Goal: Transaction & Acquisition: Subscribe to service/newsletter

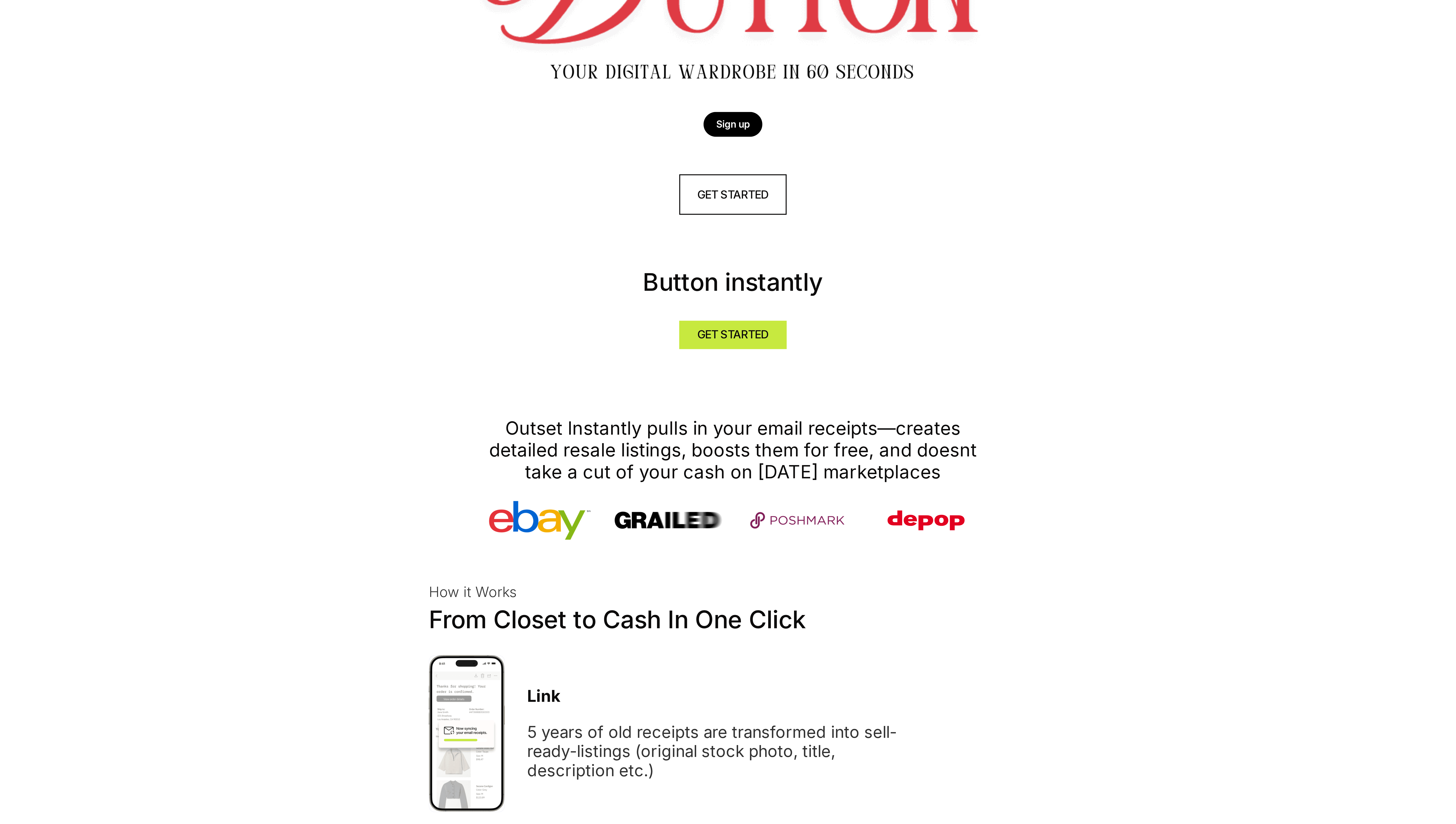
click at [727, 127] on p "Sign up" at bounding box center [728, 128] width 12 height 3
click at [727, 127] on p "Sign up" at bounding box center [728, 128] width 12 height 3
click at [728, 148] on link "GET STARTED" at bounding box center [728, 152] width 37 height 14
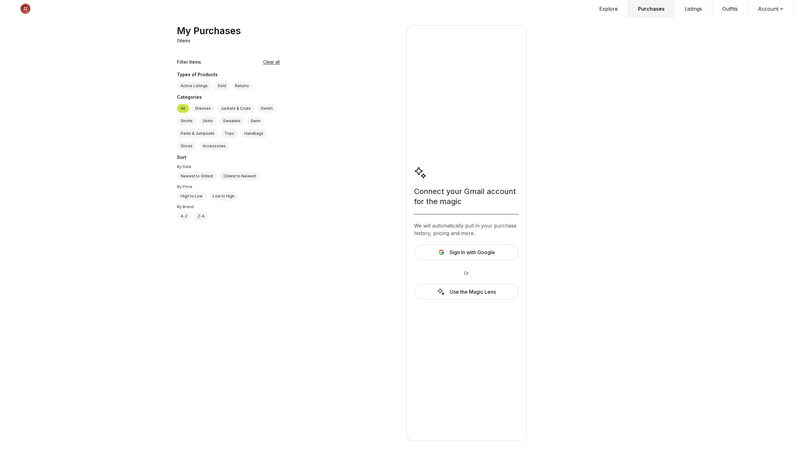
click at [763, 9] on button "Account" at bounding box center [771, 9] width 47 height 18
click at [768, 30] on span "Sign out" at bounding box center [767, 31] width 55 height 11
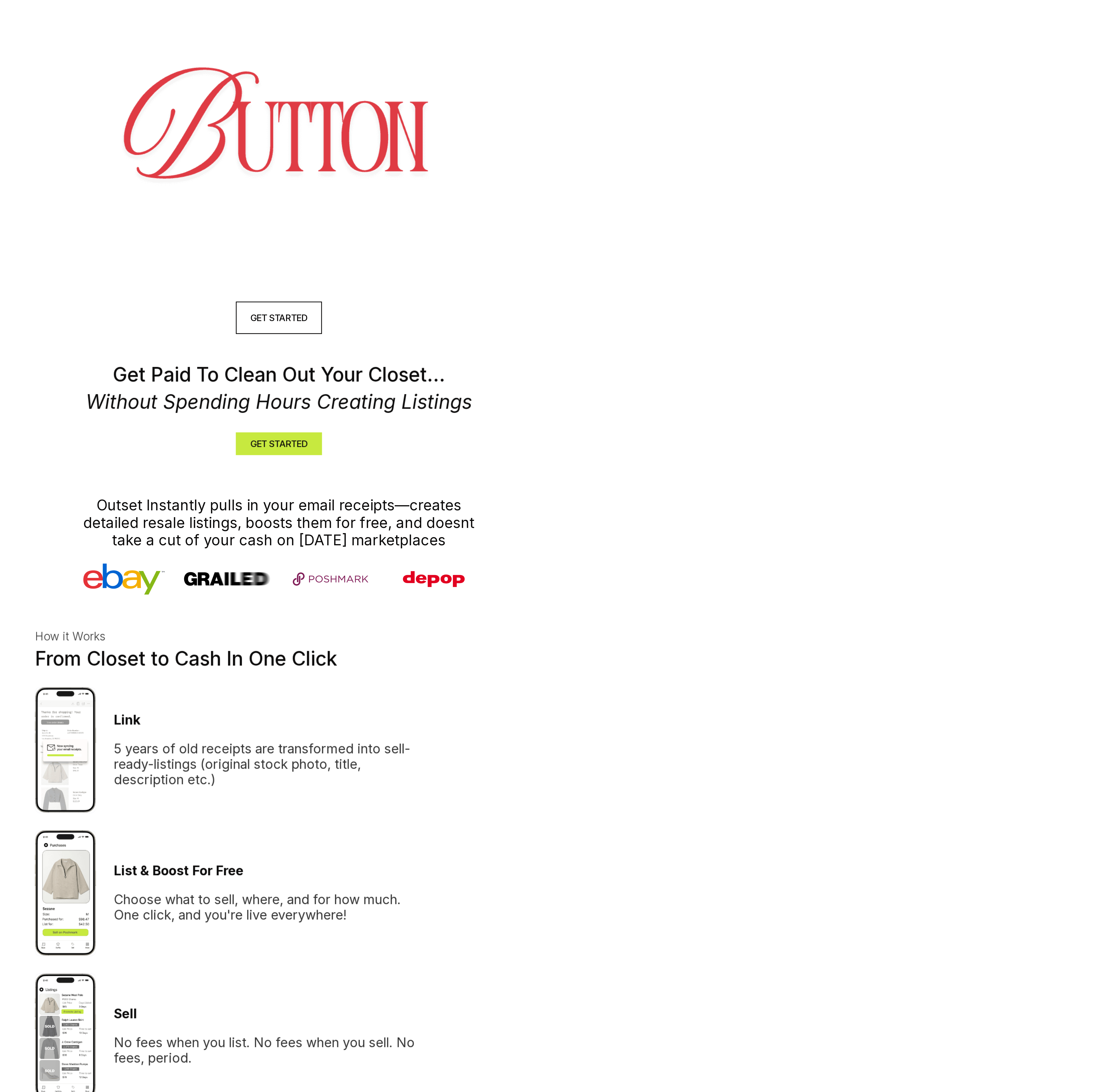
click at [562, 160] on header at bounding box center [558, 85] width 1117 height 169
click at [564, 85] on img at bounding box center [558, 85] width 336 height 111
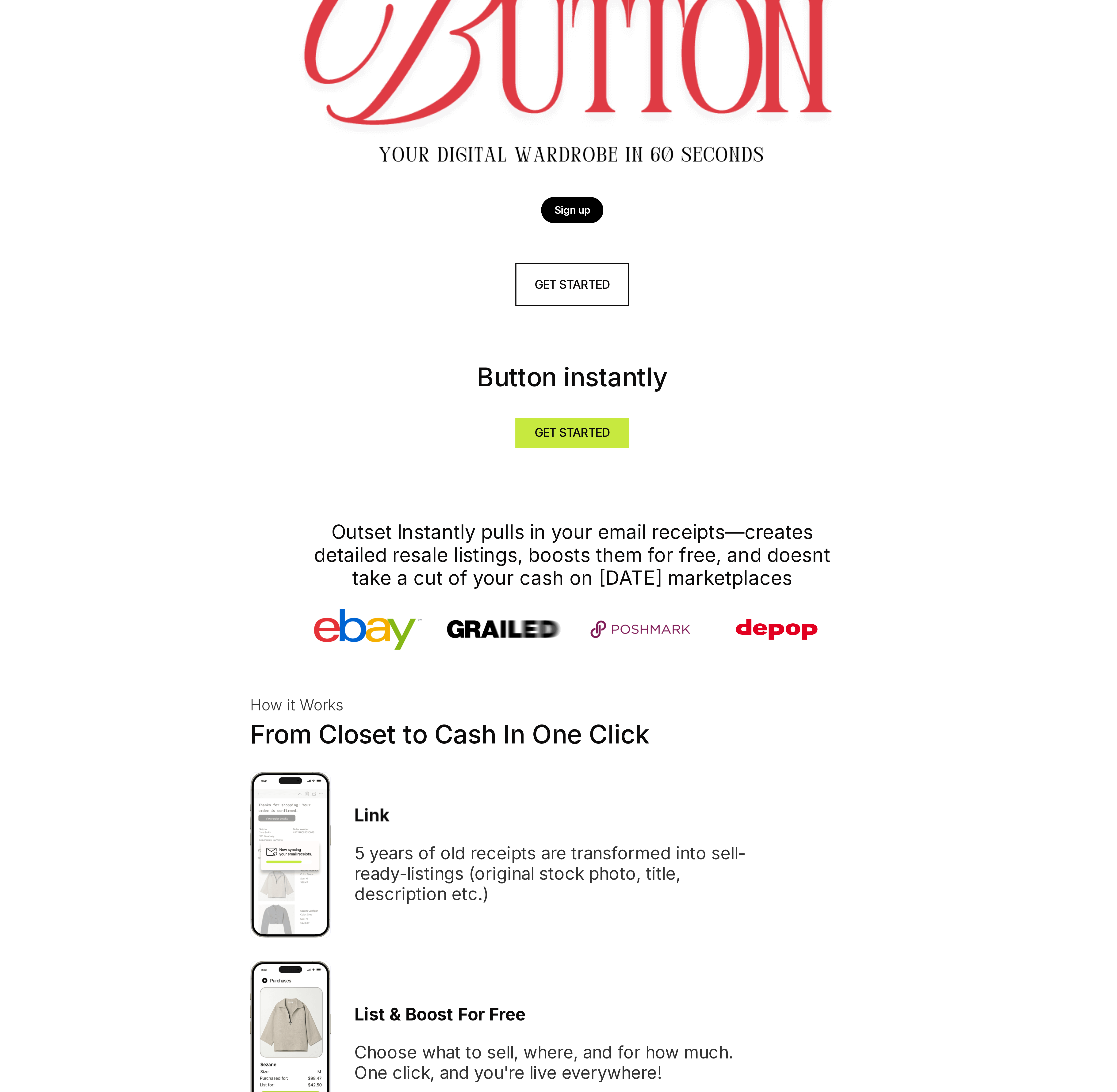
click at [563, 171] on p "Sign up" at bounding box center [558, 170] width 16 height 4
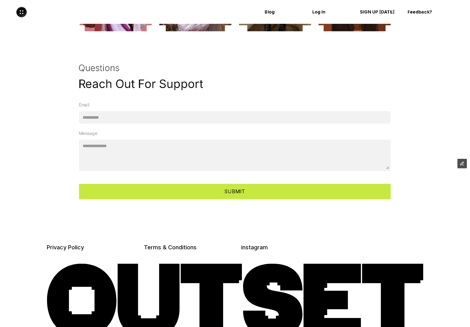
scroll to position [1633, 0]
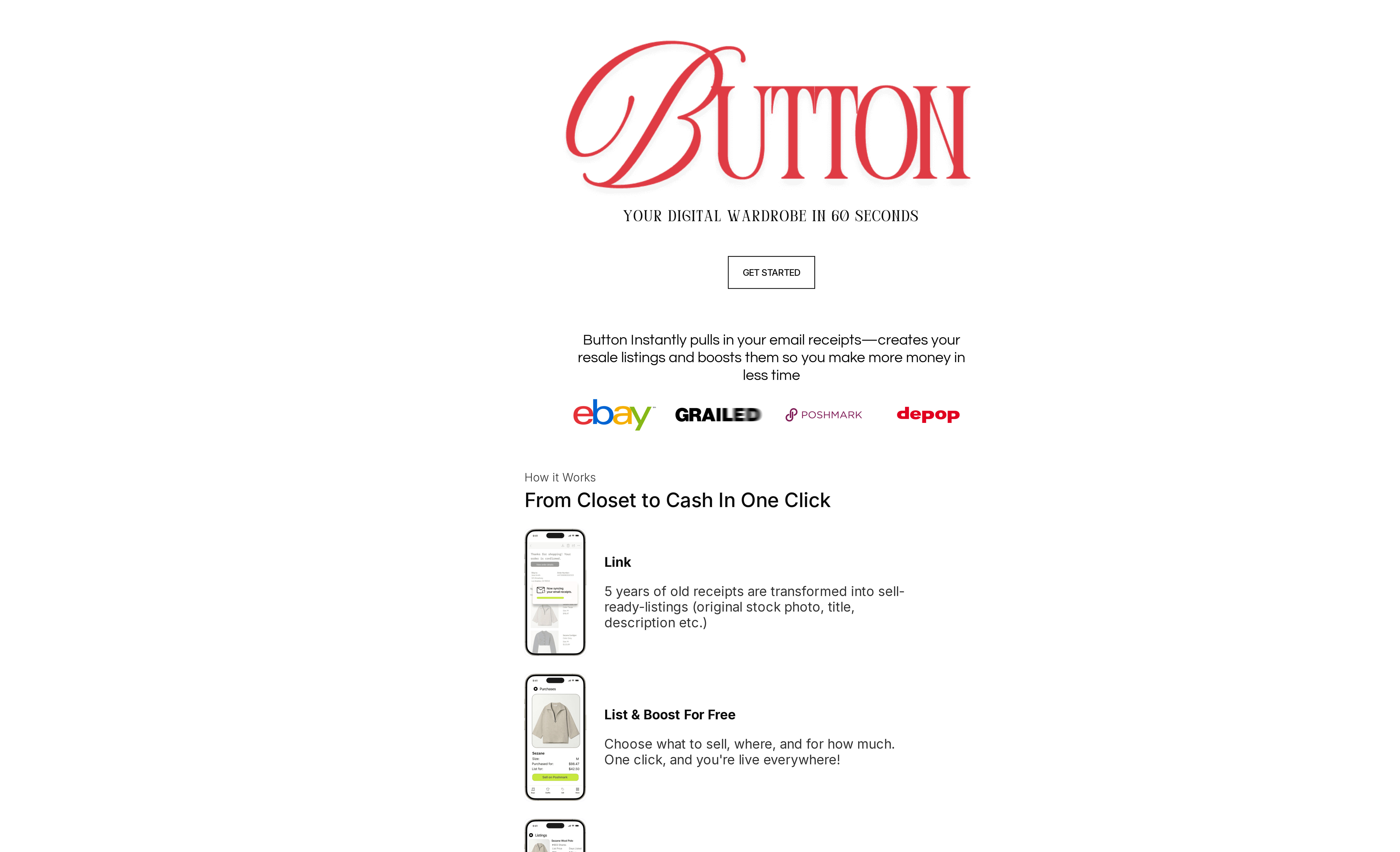
click at [667, 143] on section "Button Instantly pulls in your email receipts—creates your resale listings and …" at bounding box center [699, 171] width 264 height 56
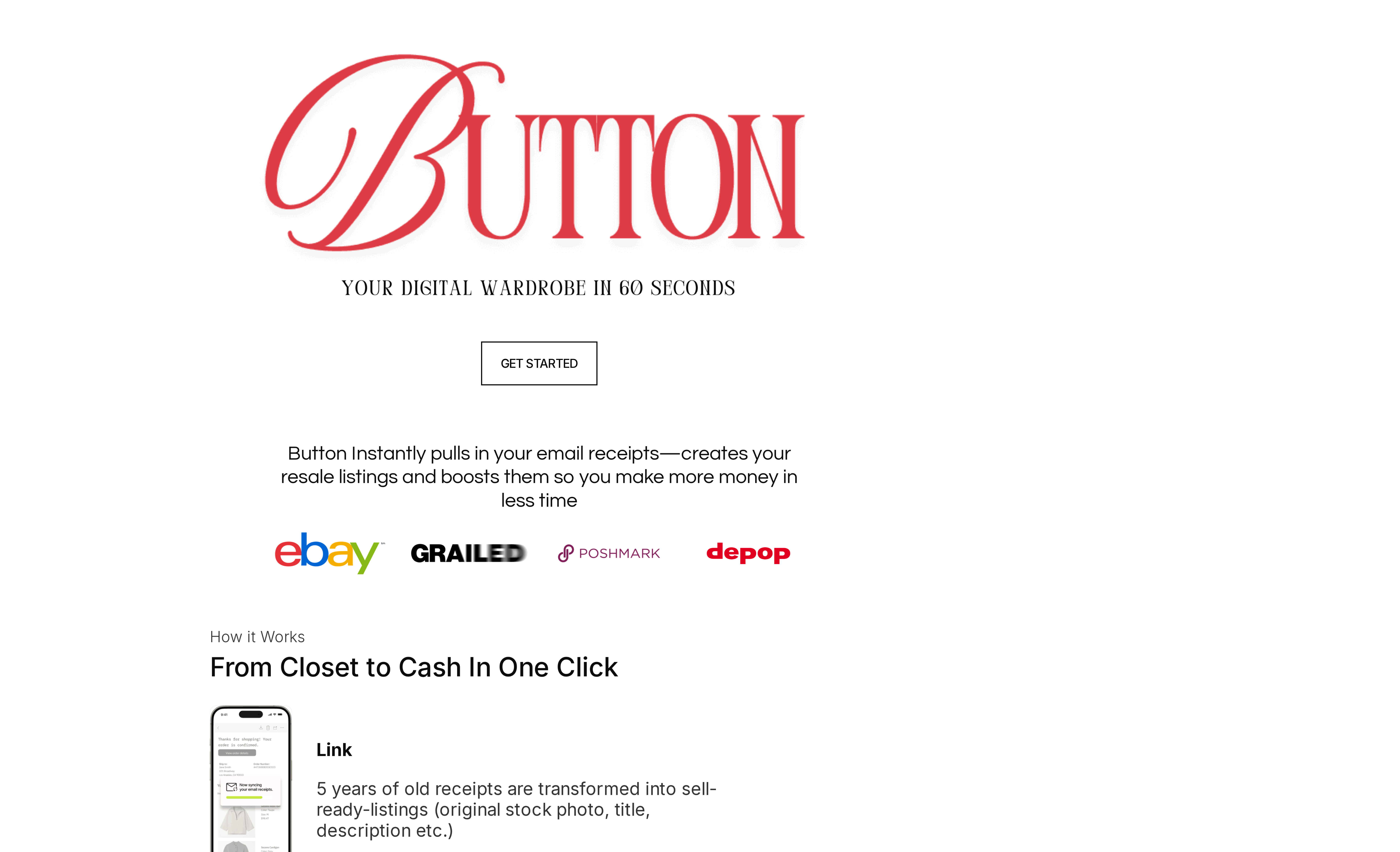
click at [655, 154] on h1 "Button Instantly pulls in your email receipts—creates your resale listings and …" at bounding box center [699, 159] width 183 height 24
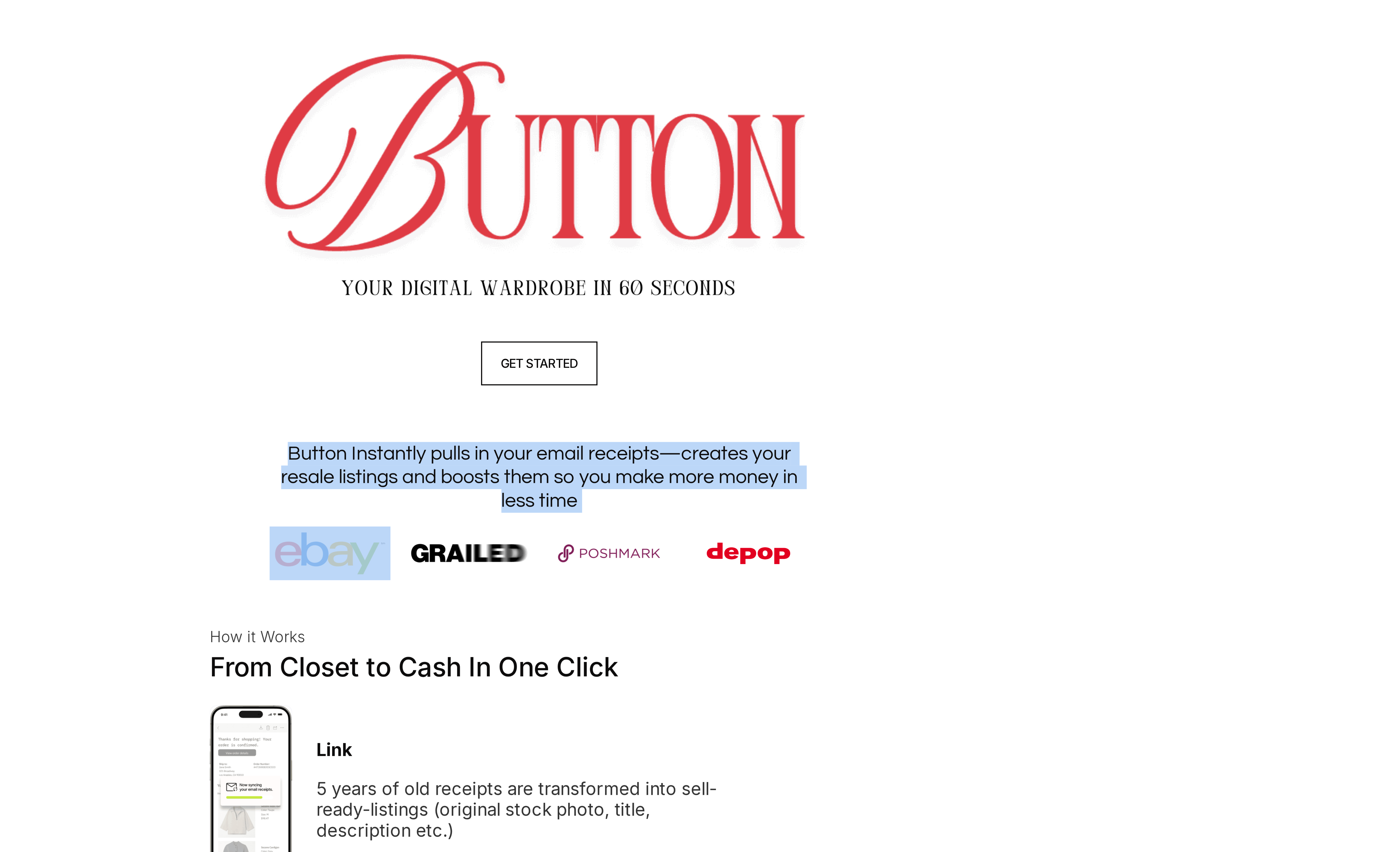
click at [655, 154] on h1 "Button Instantly pulls in your email receipts—creates your resale listings and …" at bounding box center [699, 159] width 183 height 24
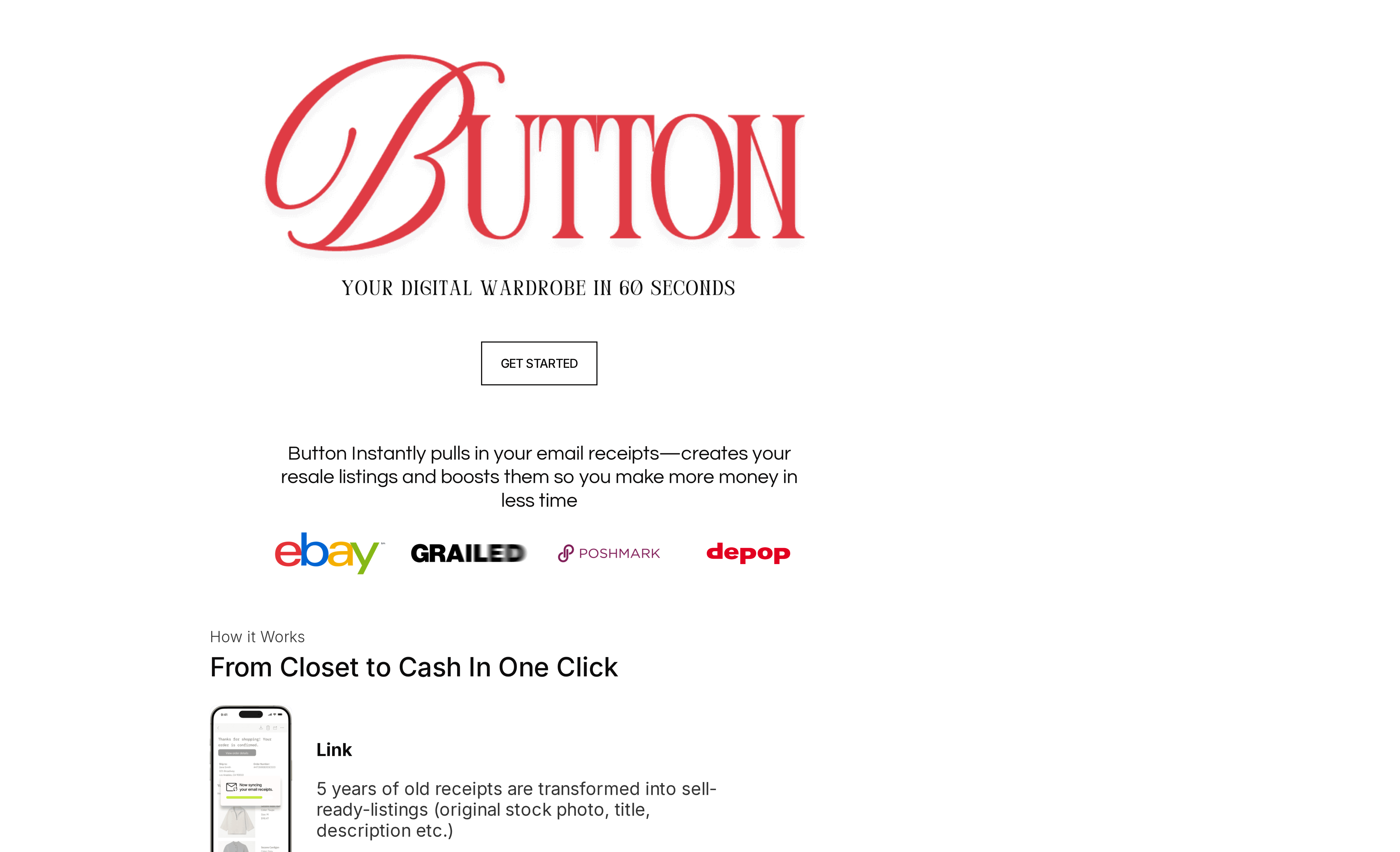
click at [642, 122] on section "GET STARTED" at bounding box center [700, 121] width 1400 height 39
click at [636, 37] on img at bounding box center [699, 50] width 188 height 75
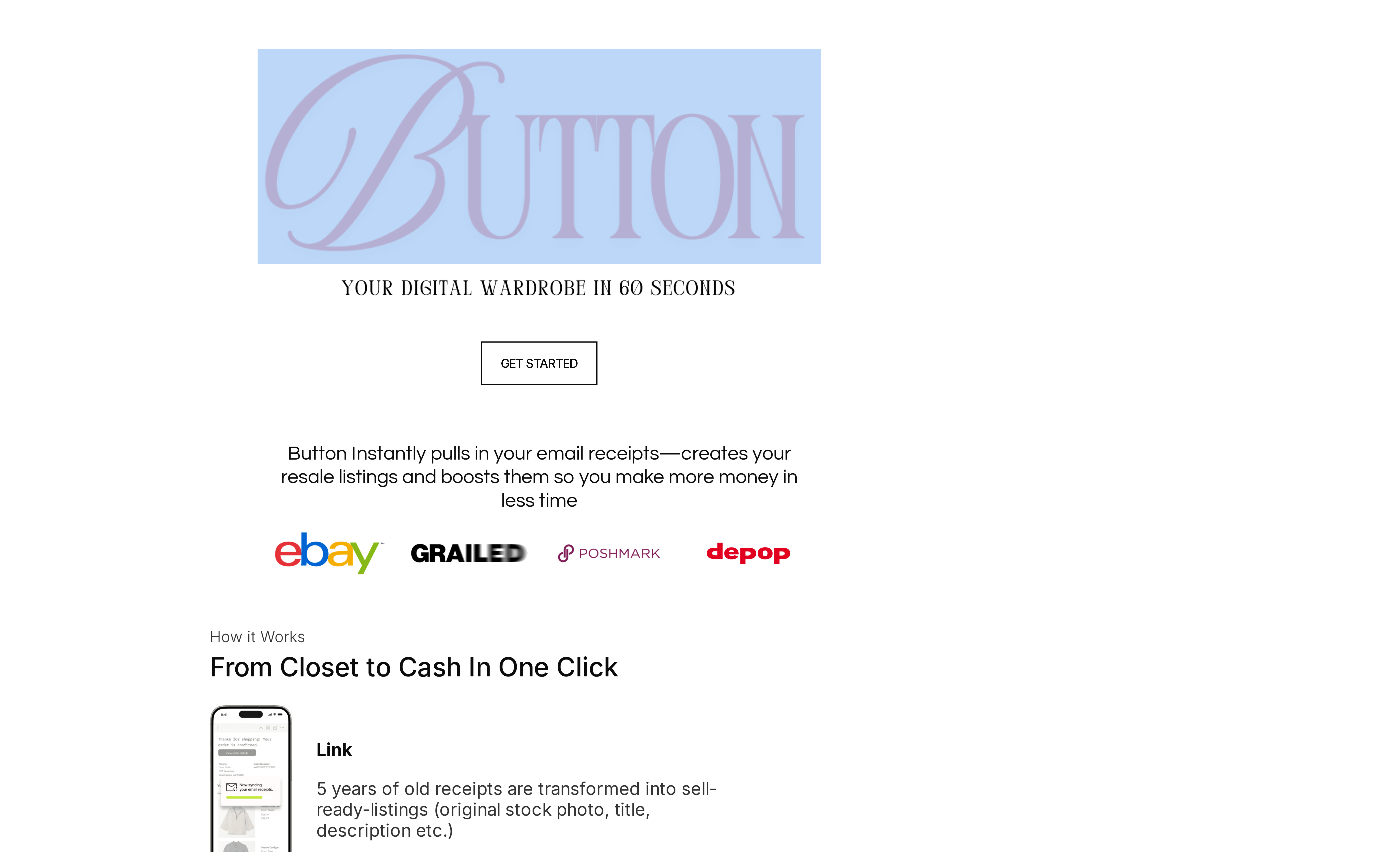
drag, startPoint x: 607, startPoint y: 12, endPoint x: 726, endPoint y: 53, distance: 125.9
click at [726, 53] on div "Blog Log In SIGN UP TODAY Feedback? GET STARTED Button Instantly pulls in your …" at bounding box center [700, 556] width 1400 height 1113
click at [726, 53] on img at bounding box center [699, 50] width 188 height 75
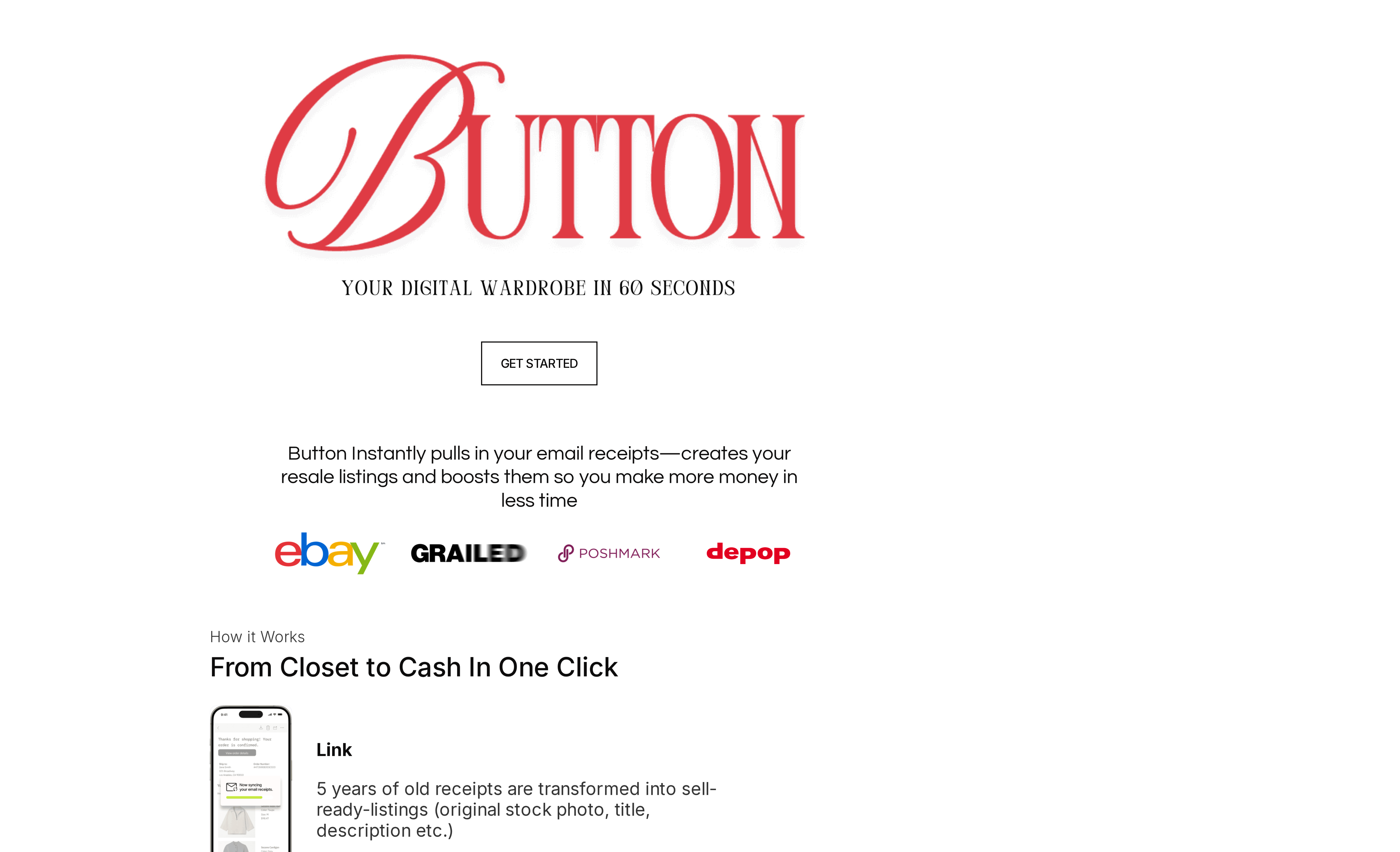
click at [808, 58] on div at bounding box center [699, 59] width 1392 height 92
click at [706, 119] on h4 "GET STARTED" at bounding box center [700, 122] width 26 height 6
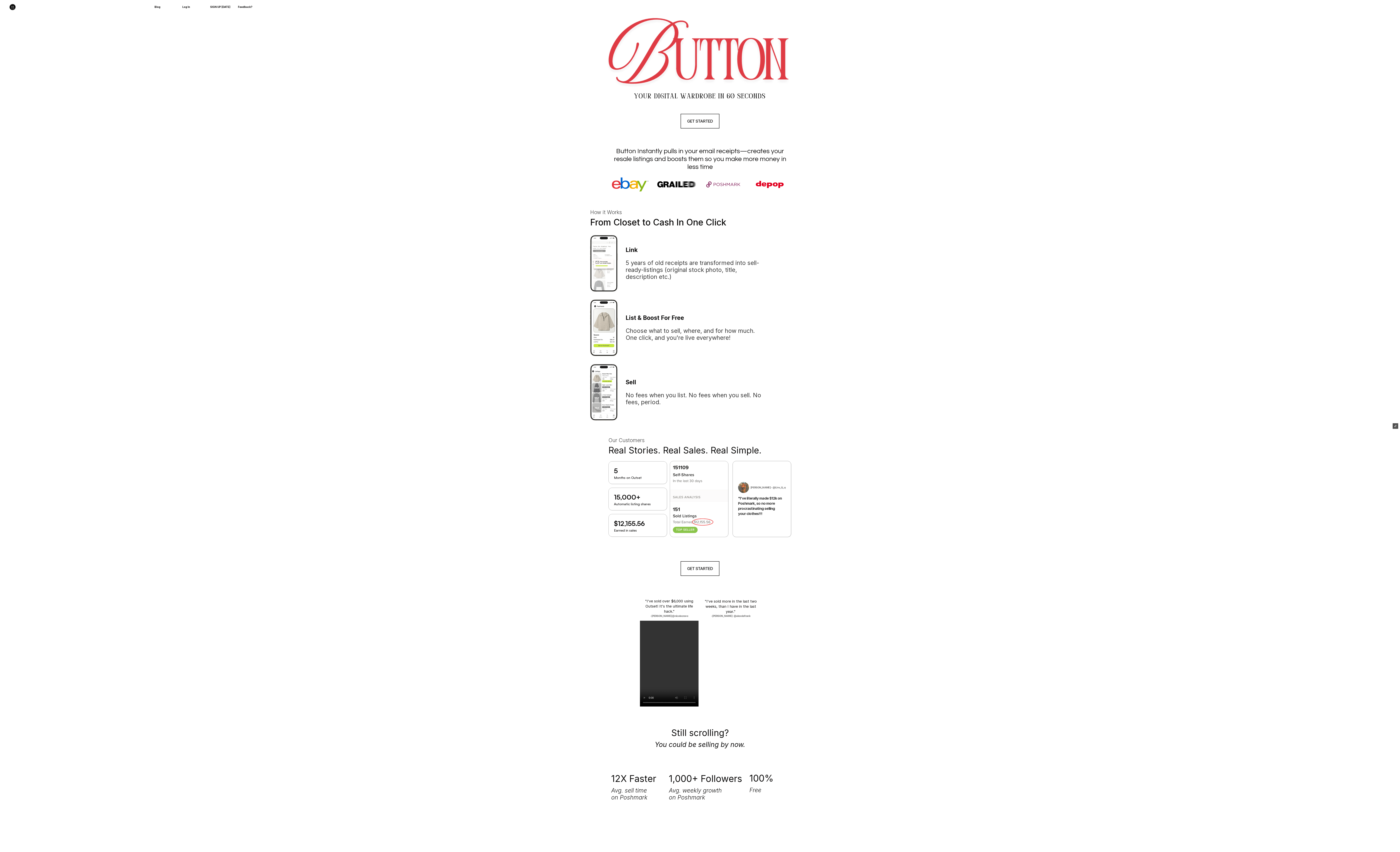
click at [124, 5] on div at bounding box center [69, 7] width 133 height 6
click at [696, 37] on nav "Blog Log In SIGN UP TODAY Feedback?" at bounding box center [700, 27] width 1400 height 56
click at [522, 22] on nav "Blog Log In SIGN UP TODAY Feedback?" at bounding box center [700, 27] width 1400 height 56
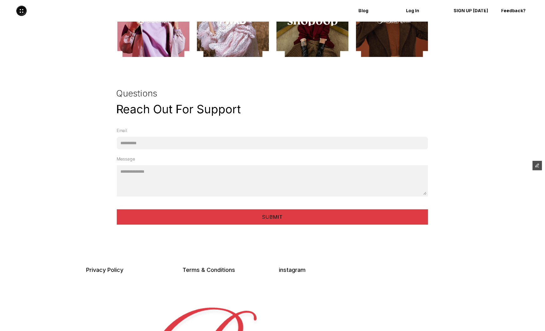
scroll to position [1644, 0]
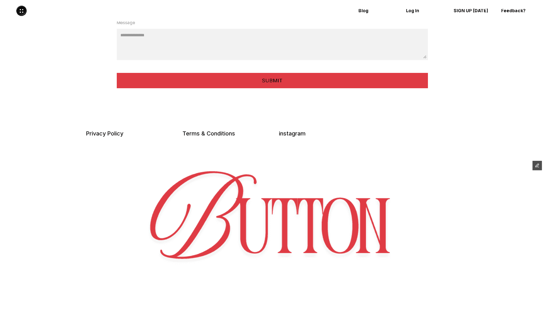
click at [213, 200] on img at bounding box center [273, 234] width 460 height 143
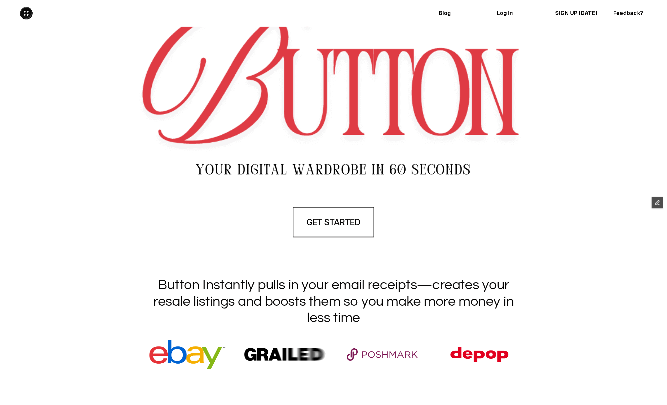
scroll to position [0, 0]
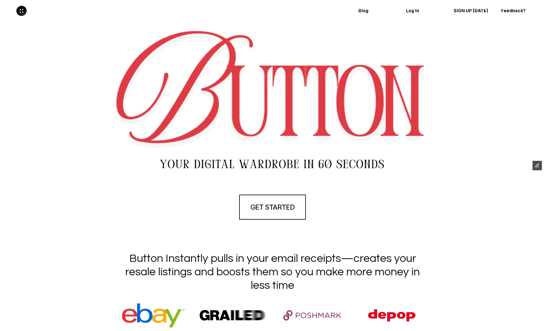
click at [252, 97] on img at bounding box center [272, 86] width 321 height 128
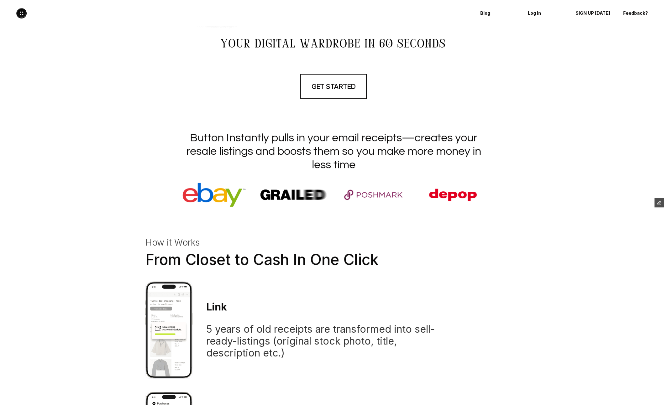
scroll to position [249, 0]
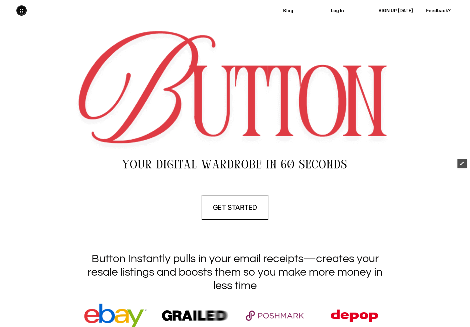
click at [165, 163] on img at bounding box center [235, 165] width 234 height 29
click at [246, 117] on img at bounding box center [234, 86] width 321 height 128
click at [461, 162] on icon "button" at bounding box center [462, 163] width 4 height 4
click at [460, 166] on icon "button" at bounding box center [462, 163] width 4 height 4
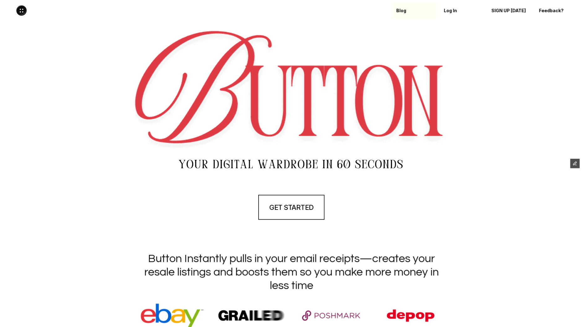
click at [401, 9] on p "Blog" at bounding box center [415, 10] width 36 height 5
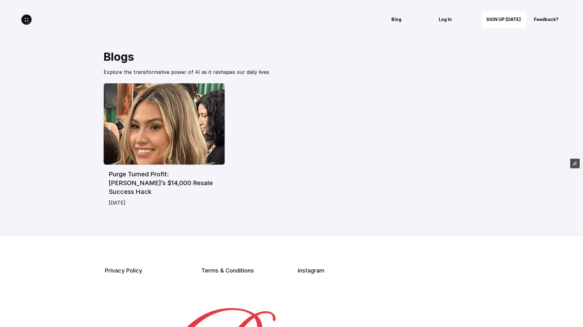
click at [29, 22] on img at bounding box center [26, 19] width 10 height 10
click at [24, 21] on img at bounding box center [26, 19] width 10 height 10
click at [395, 23] on div "Blog" at bounding box center [410, 19] width 36 height 10
click at [450, 21] on p "Log In" at bounding box center [457, 19] width 36 height 5
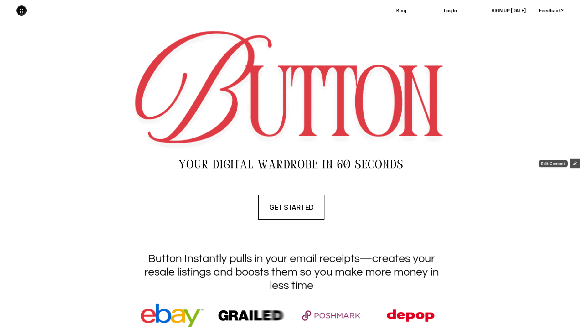
click at [578, 161] on button "button" at bounding box center [575, 163] width 9 height 9
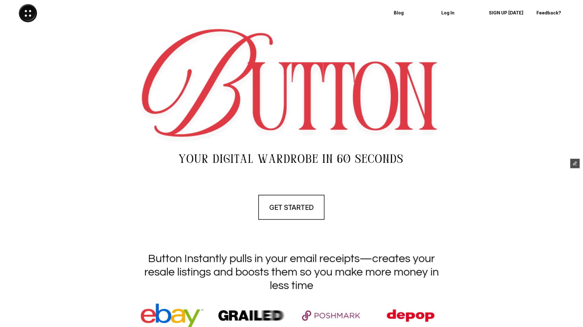
click at [210, 97] on img at bounding box center [292, 86] width 308 height 117
click at [267, 161] on img at bounding box center [291, 159] width 234 height 29
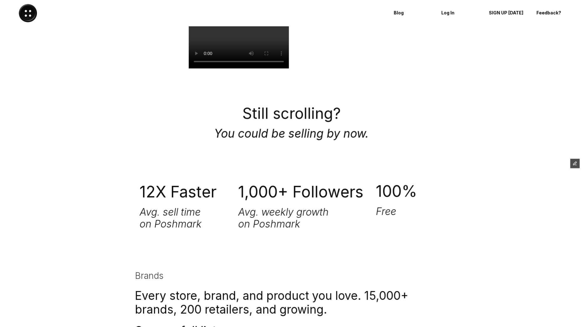
scroll to position [1178, 0]
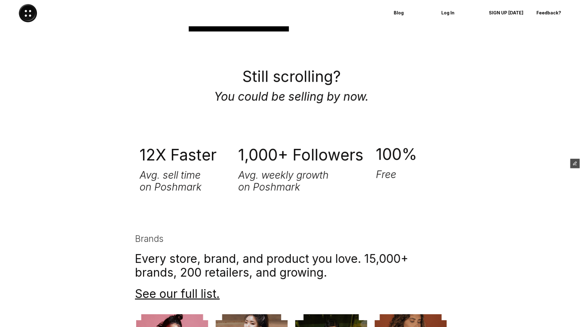
drag, startPoint x: 148, startPoint y: 156, endPoint x: 403, endPoint y: 176, distance: 255.4
click at [403, 176] on div "12X Faster Avg. sell time on Poshmark 1,000+ Followers Avg. weekly growth on Po…" at bounding box center [291, 170] width 313 height 66
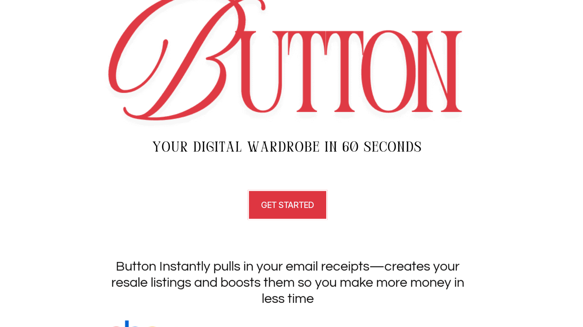
scroll to position [0, 0]
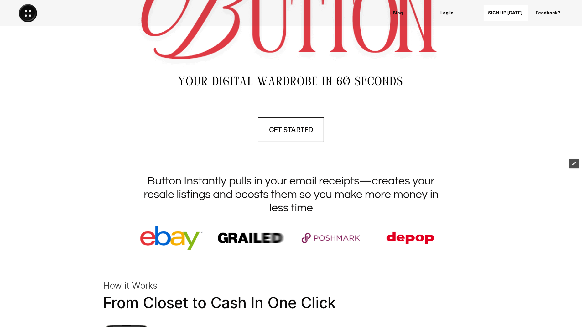
scroll to position [164, 0]
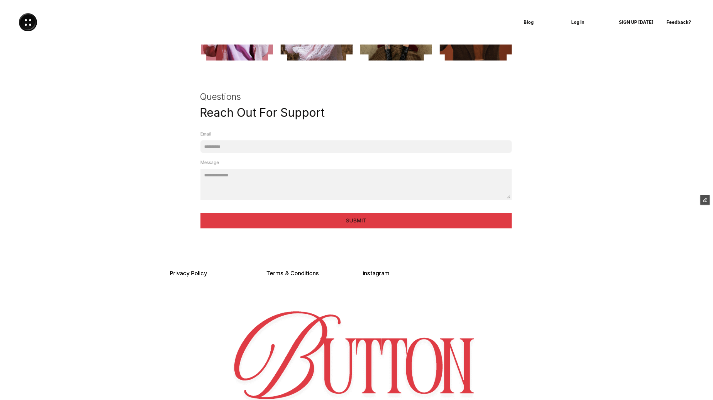
scroll to position [1543, 0]
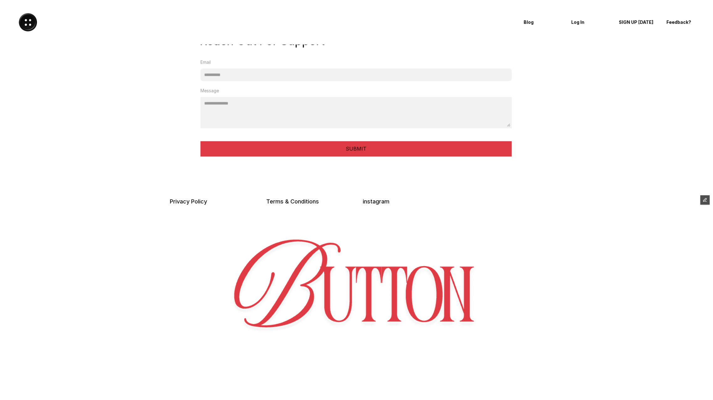
click at [260, 270] on img at bounding box center [357, 302] width 460 height 143
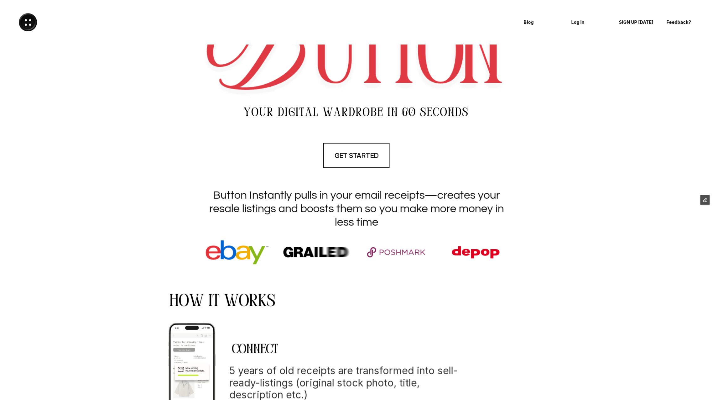
scroll to position [0, 0]
